Goal: Task Accomplishment & Management: Complete application form

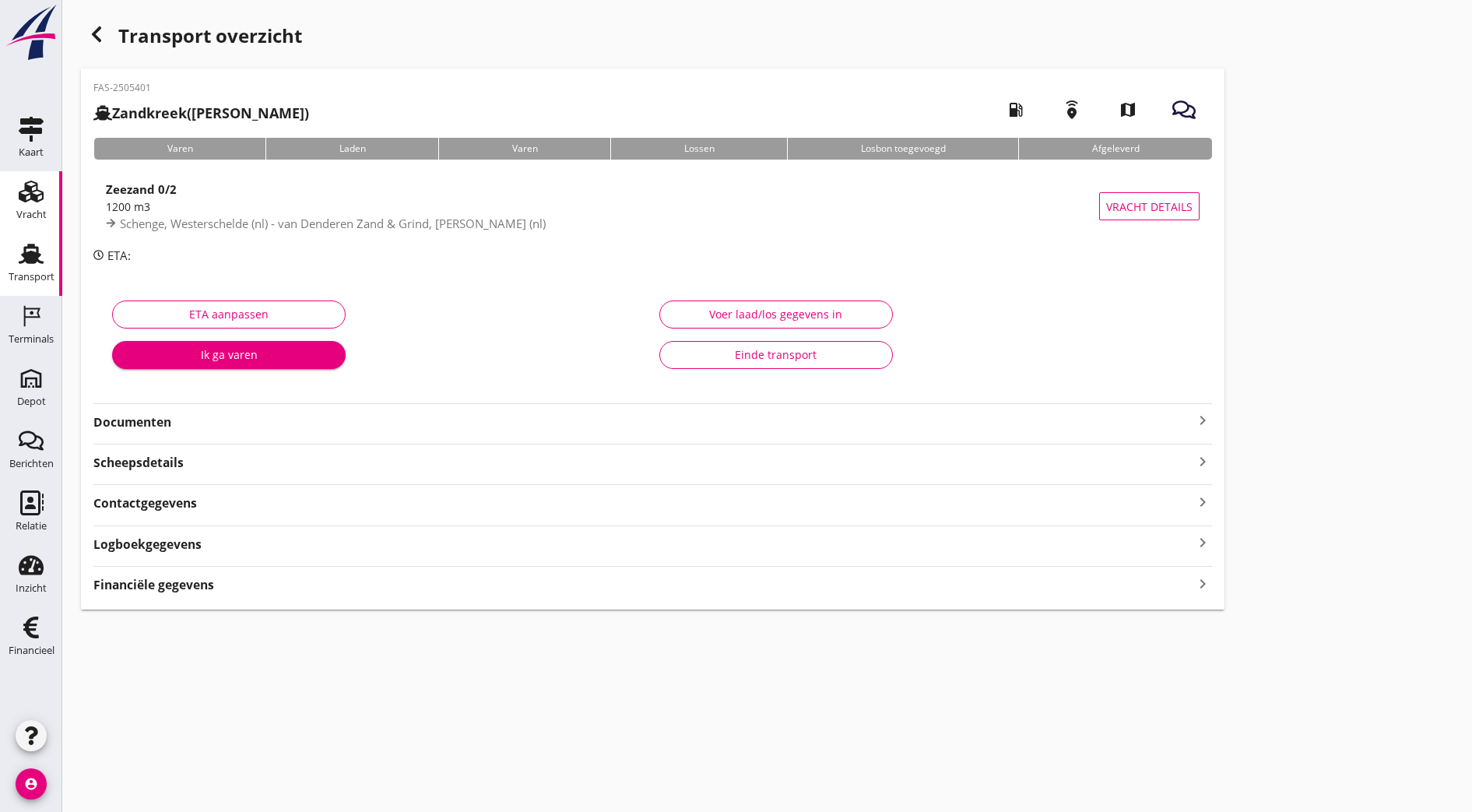
click at [30, 210] on div "Vracht" at bounding box center [32, 215] width 31 height 10
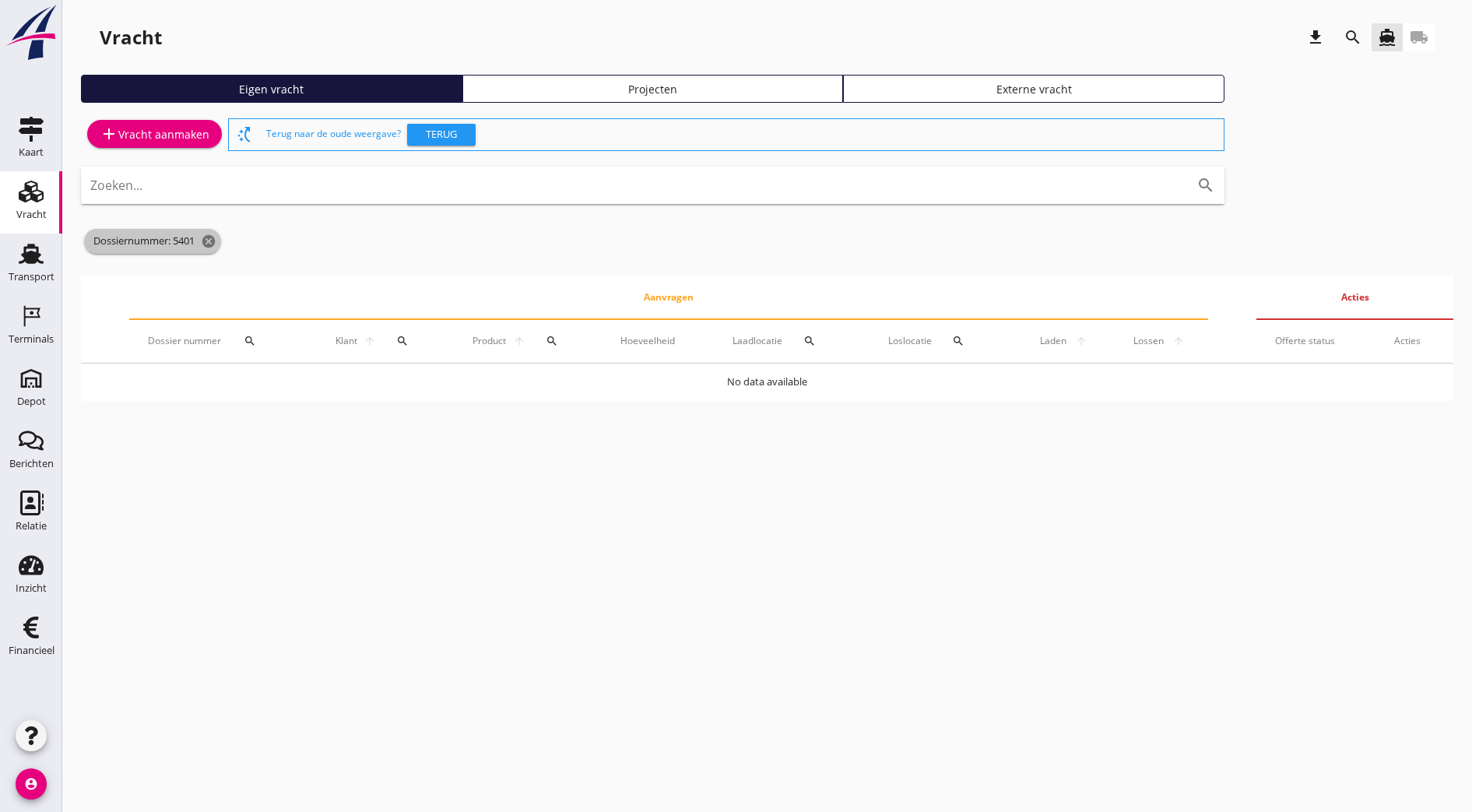
click at [211, 250] on span "Dossiernummer: 5401 cancel" at bounding box center [152, 241] width 137 height 25
click at [214, 235] on icon "cancel" at bounding box center [209, 241] width 15 height 15
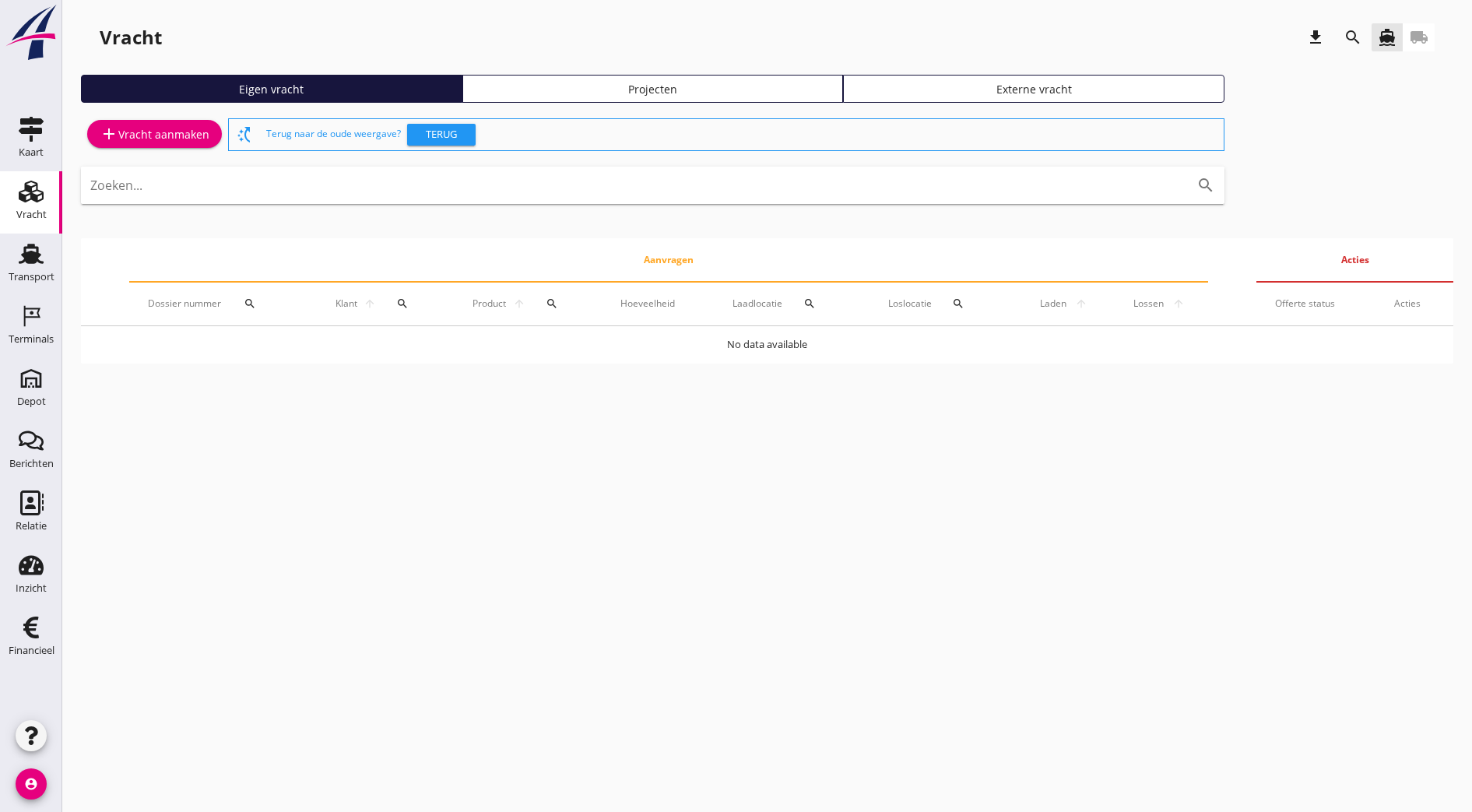
click at [198, 130] on div "add Vracht aanmaken" at bounding box center [155, 134] width 109 height 19
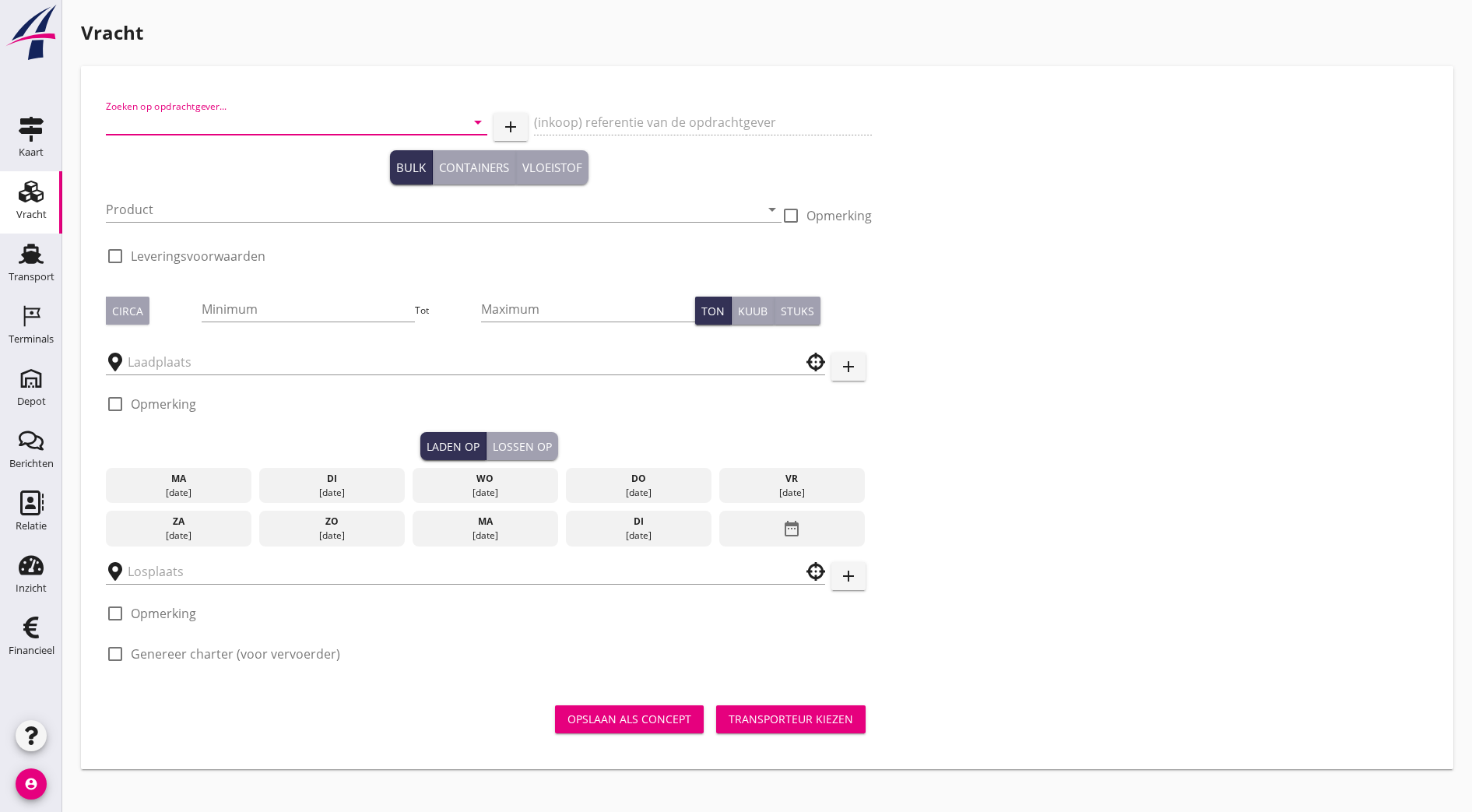
click at [221, 126] on input "Zoeken op opdrachtgever..." at bounding box center [274, 121] width 338 height 25
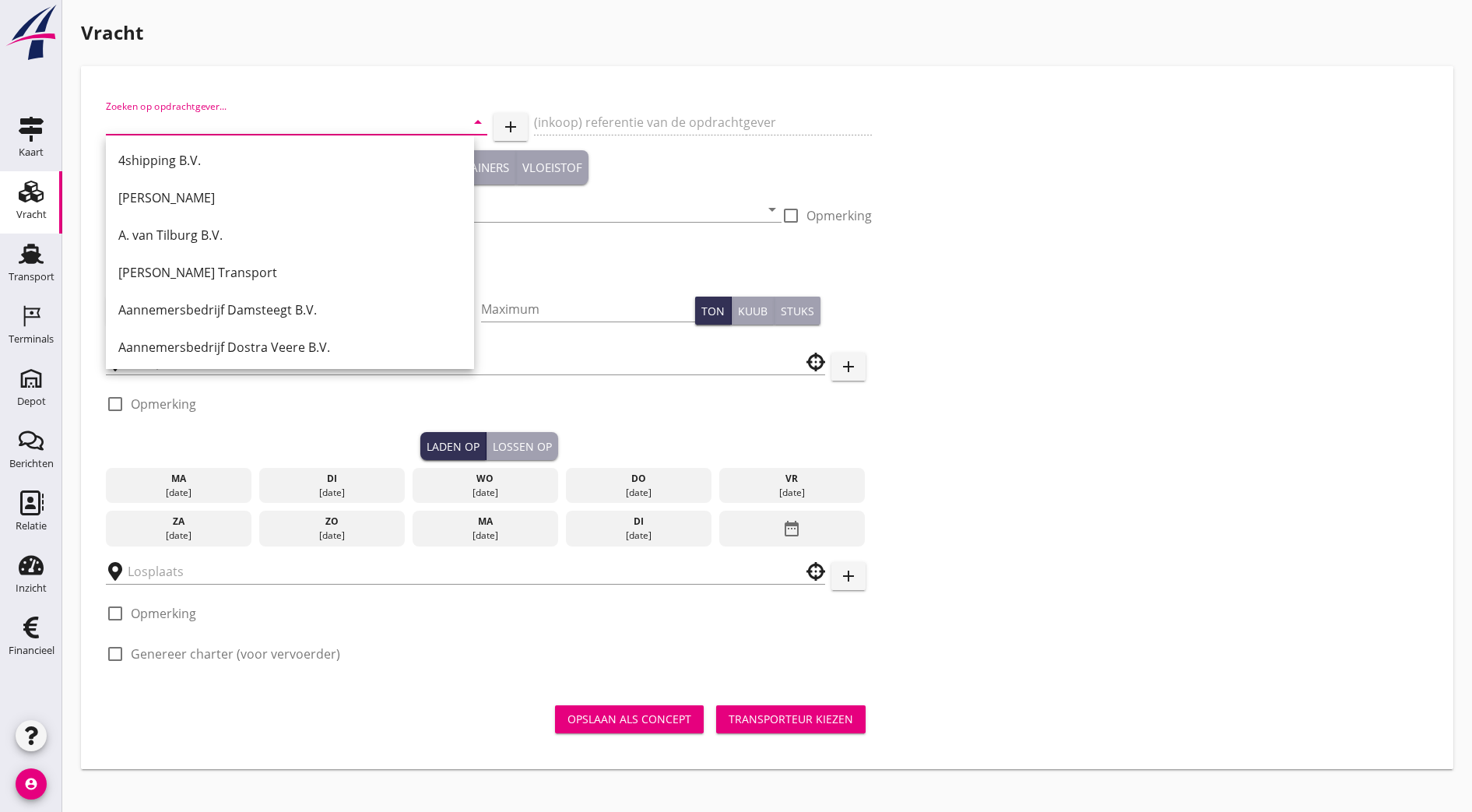
click at [562, 114] on div "(inkoop) referentie van de opdrachtgever" at bounding box center [703, 124] width 338 height 53
